Goal: Information Seeking & Learning: Learn about a topic

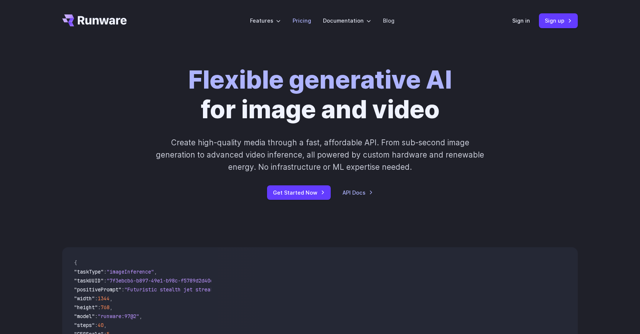
click at [303, 20] on link "Pricing" at bounding box center [302, 20] width 19 height 9
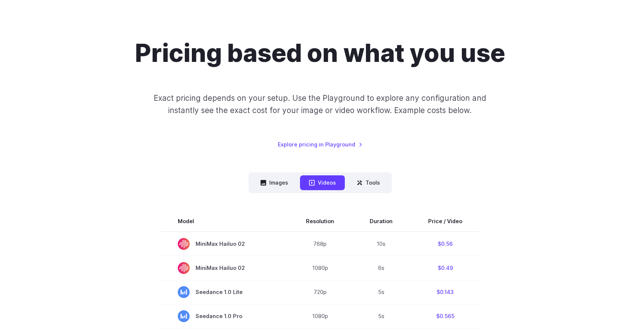
scroll to position [42, 0]
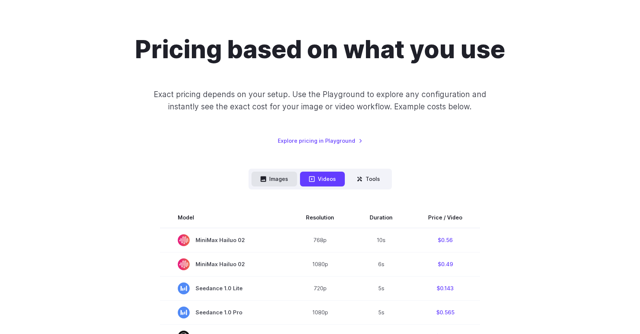
click at [264, 181] on icon at bounding box center [263, 179] width 6 height 6
click at [294, 179] on button "Images" at bounding box center [274, 178] width 46 height 14
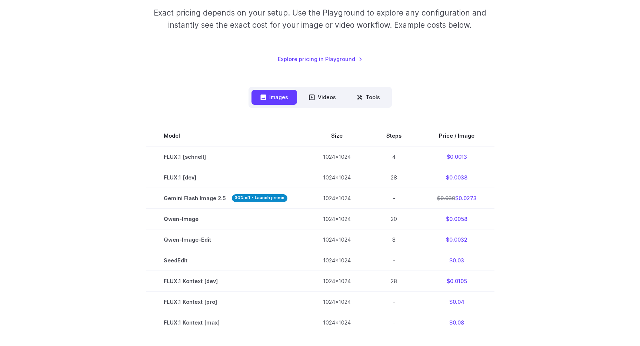
scroll to position [144, 0]
